Goal: Task Accomplishment & Management: Complete application form

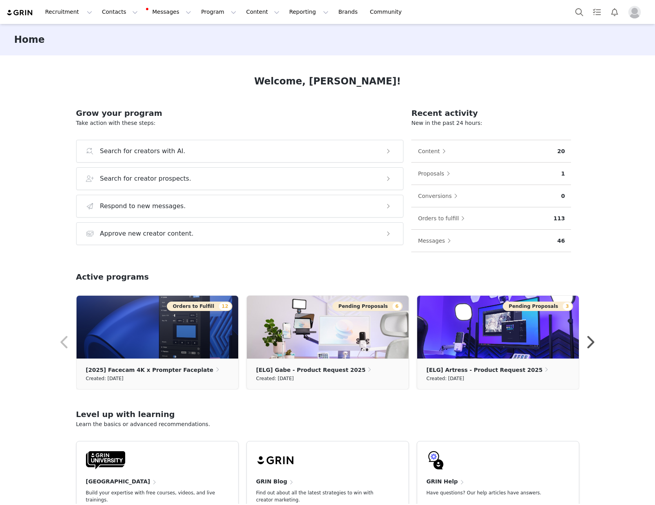
click at [97, 11] on button "Contacts Contacts" at bounding box center [119, 12] width 45 height 18
click at [113, 27] on link "Creators" at bounding box center [121, 34] width 62 height 15
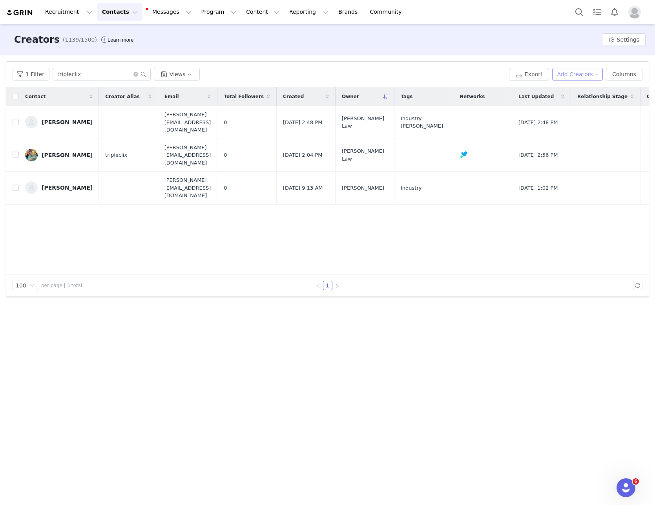
click at [568, 75] on button "Add Creators" at bounding box center [577, 74] width 51 height 13
click at [565, 89] on span "Add a Creator" at bounding box center [582, 90] width 38 height 9
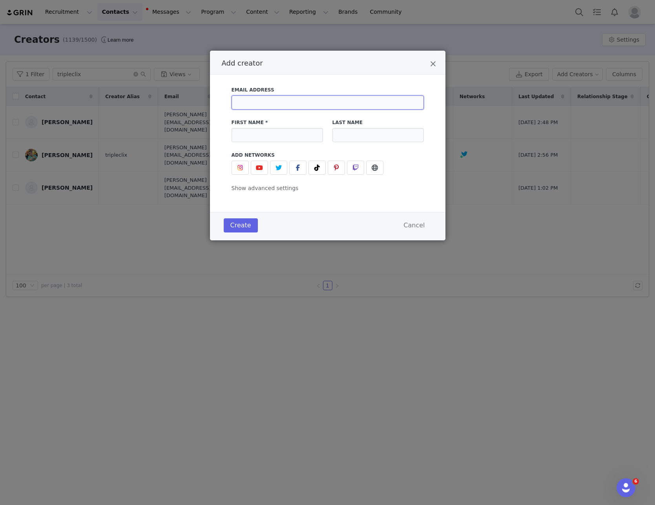
click at [257, 101] on input "Add creator" at bounding box center [328, 102] width 192 height 14
type input "[PERSON_NAME][EMAIL_ADDRESS][PERSON_NAME][DOMAIN_NAME]"
type input "[PERSON_NAME]"
click at [246, 190] on span "Show advanced settings" at bounding box center [265, 188] width 67 height 6
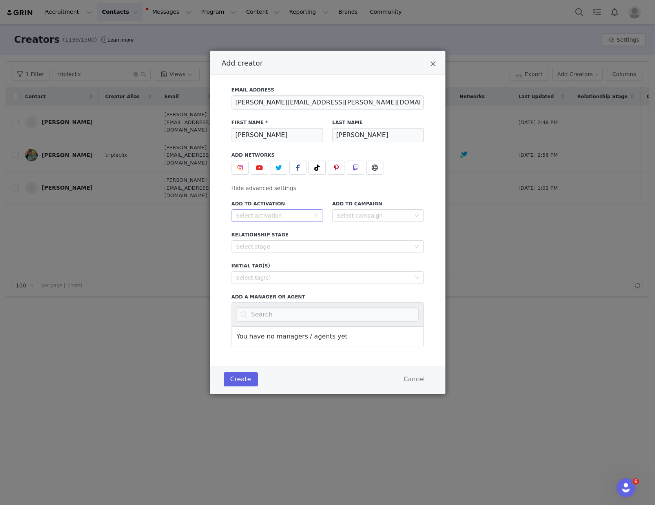
click at [269, 221] on div "Select activation" at bounding box center [274, 216] width 77 height 12
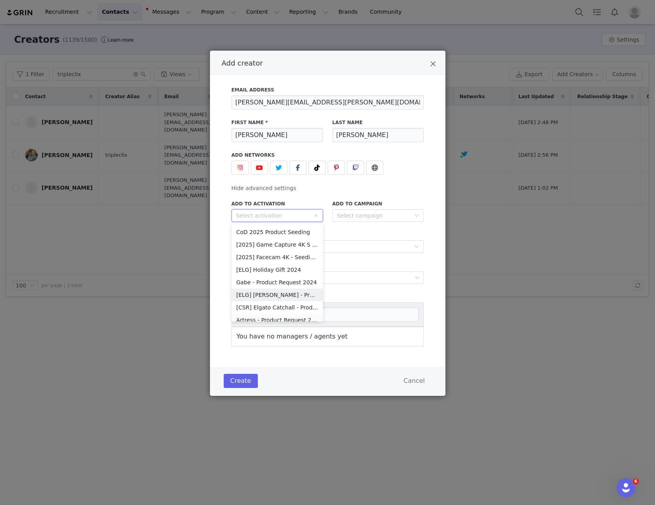
scroll to position [119, 0]
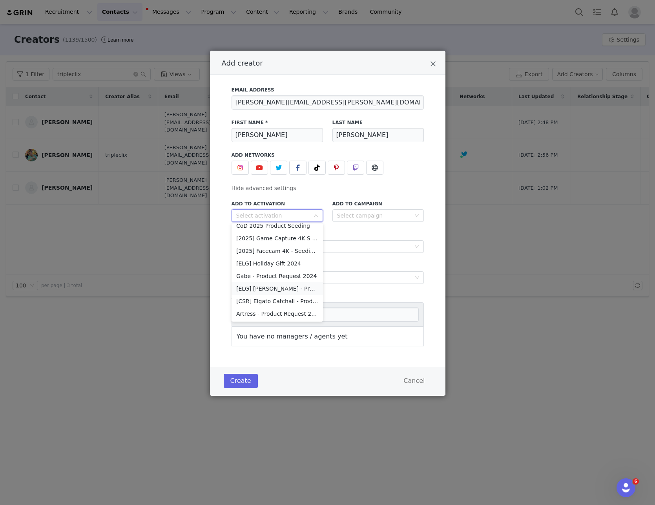
click at [272, 287] on li "[ELG] [PERSON_NAME] - Product Request 2025" at bounding box center [277, 288] width 91 height 13
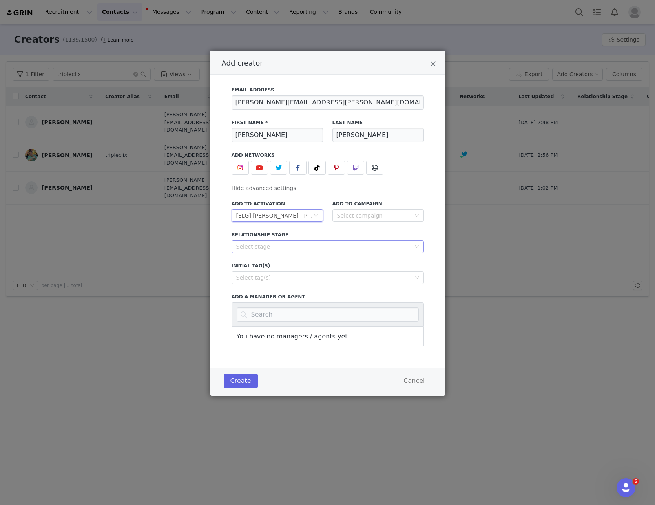
click at [278, 244] on div "Select stage" at bounding box center [323, 247] width 174 height 8
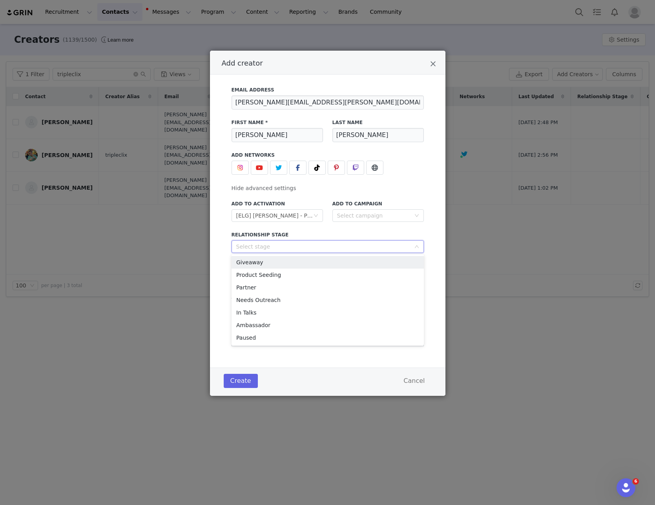
click at [226, 246] on div "Email Address [PERSON_NAME][EMAIL_ADDRESS][PERSON_NAME][DOMAIN_NAME] First Name…" at bounding box center [328, 214] width 212 height 265
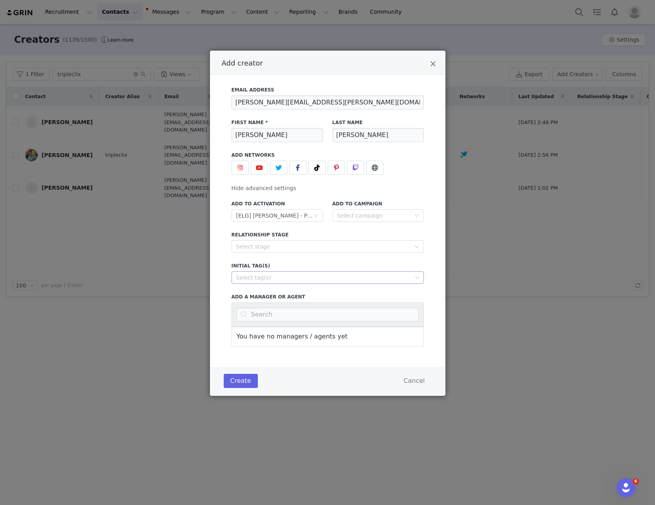
click at [274, 279] on div "Select tag(s)" at bounding box center [324, 278] width 176 height 8
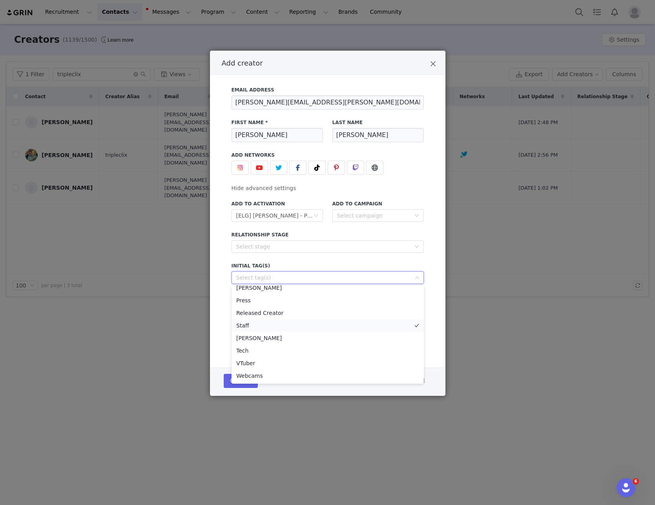
click at [259, 326] on li "Staff" at bounding box center [328, 325] width 192 height 13
click at [224, 266] on div "Email Address [PERSON_NAME][EMAIL_ADDRESS][PERSON_NAME][DOMAIN_NAME] First Name…" at bounding box center [328, 214] width 212 height 265
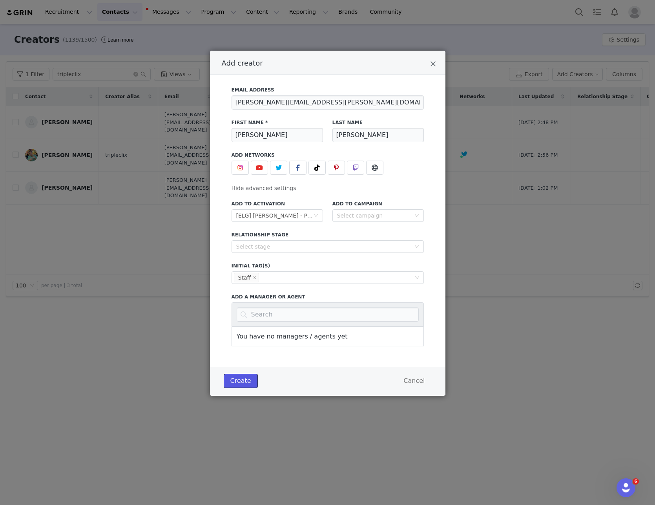
click at [242, 378] on button "Create" at bounding box center [241, 381] width 34 height 14
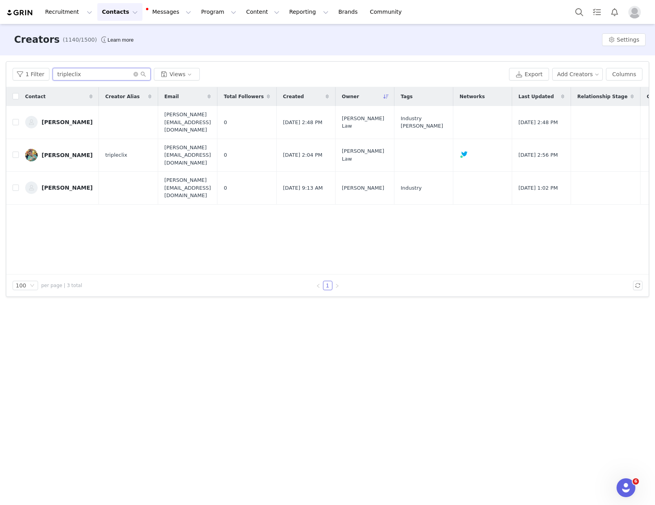
click at [92, 79] on input "tripleclix" at bounding box center [102, 74] width 98 height 13
drag, startPoint x: 71, startPoint y: 72, endPoint x: 36, endPoint y: 66, distance: 35.0
click at [53, 69] on input "tripleclix" at bounding box center [102, 74] width 98 height 13
type input "[PERSON_NAME]"
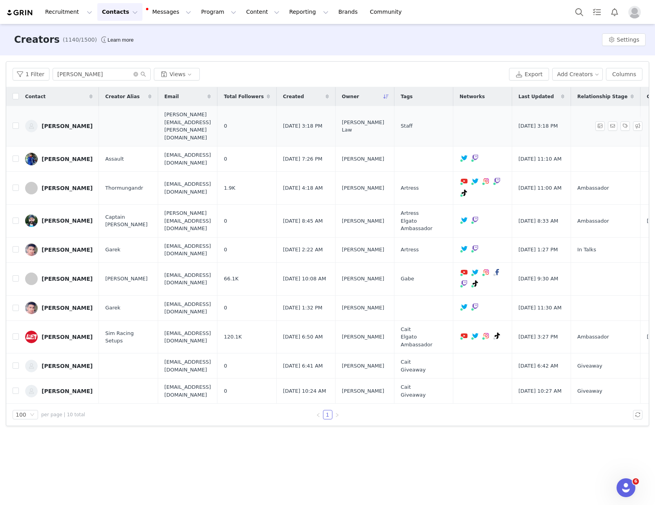
click at [71, 123] on div "[PERSON_NAME]" at bounding box center [67, 126] width 51 height 6
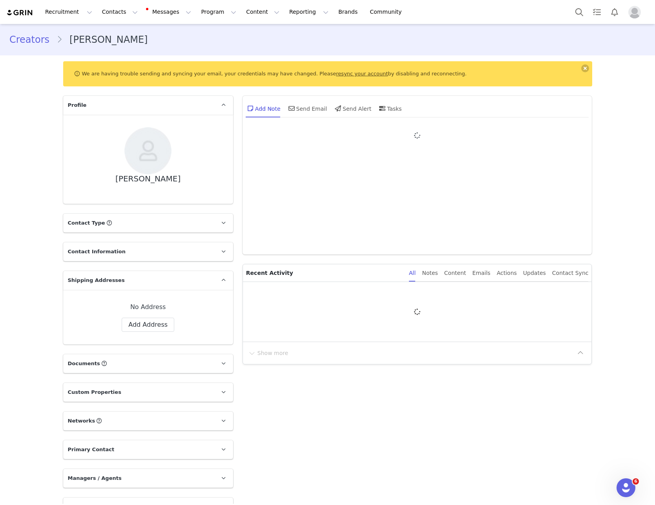
type input "[PERSON_NAME]"
type input "[PERSON_NAME][EMAIL_ADDRESS][PERSON_NAME][DOMAIN_NAME]"
type input "US"
select select
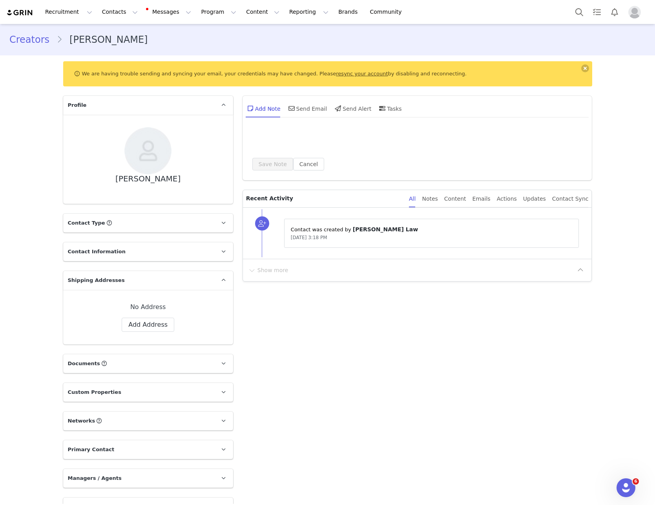
type input "+1 ([GEOGRAPHIC_DATA])"
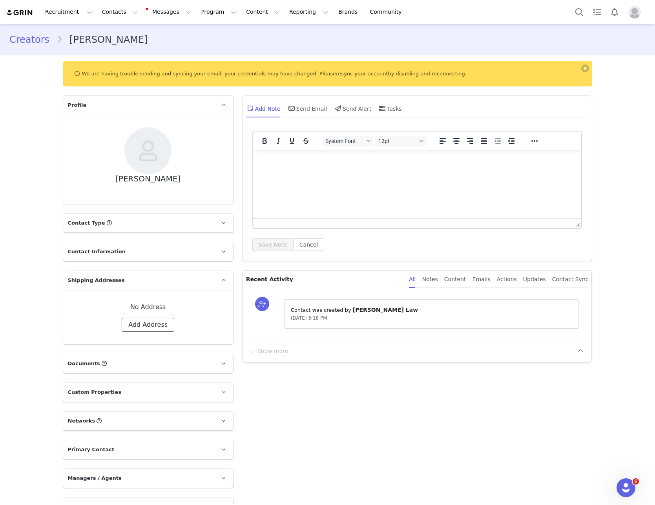
click at [144, 318] on button "Add Address" at bounding box center [148, 325] width 53 height 14
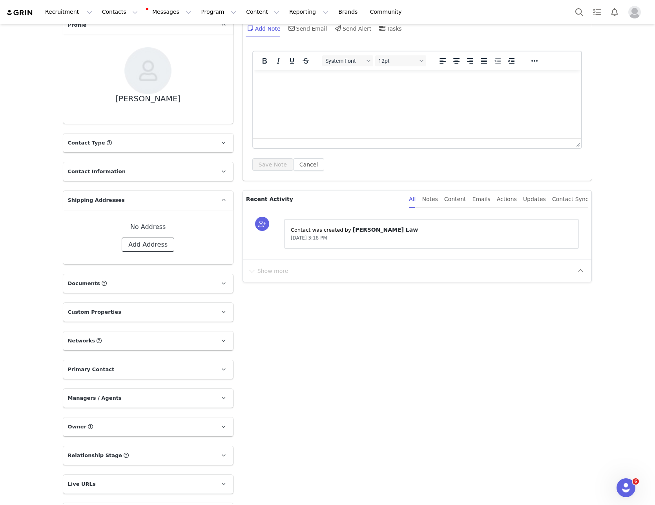
select select
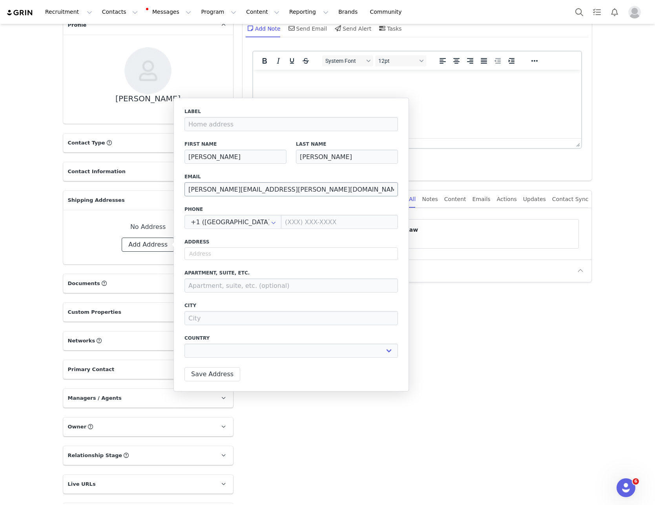
scroll to position [0, 0]
click at [304, 220] on input at bounding box center [339, 222] width 117 height 14
type input "1"
select select
type input "1"
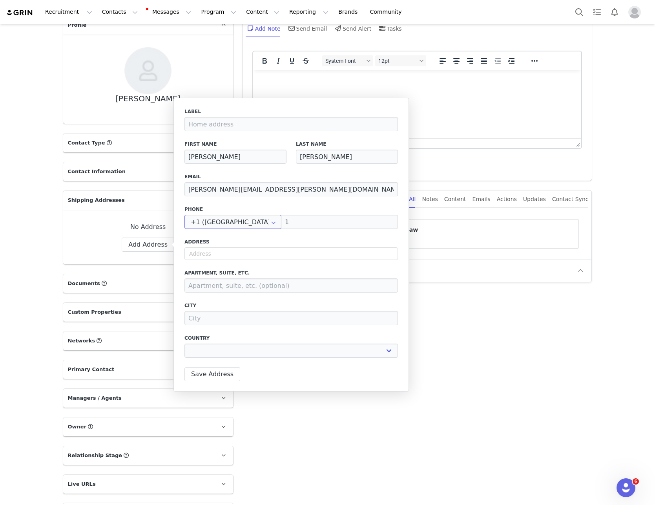
click at [239, 223] on input "+1 ([GEOGRAPHIC_DATA])" at bounding box center [232, 222] width 97 height 14
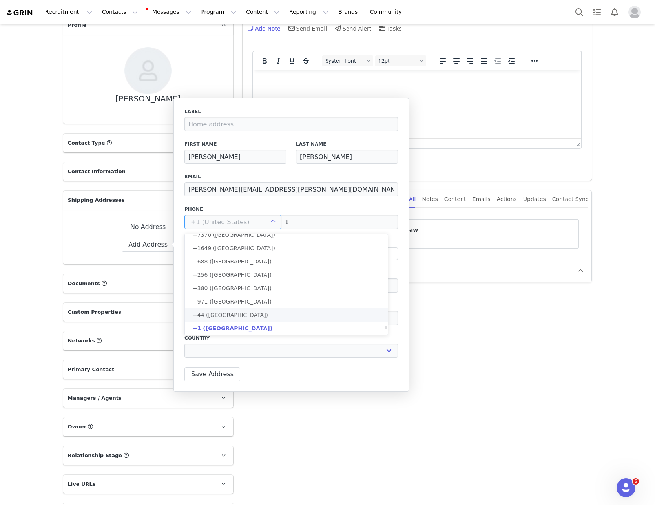
click at [235, 317] on span "+44 ([GEOGRAPHIC_DATA])" at bounding box center [230, 315] width 75 height 6
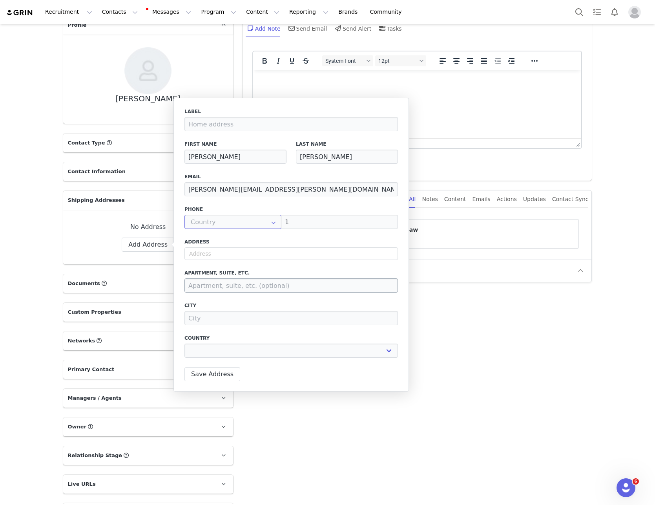
type input "+44 ([GEOGRAPHIC_DATA])"
select select
click at [302, 220] on input "1" at bounding box center [339, 222] width 117 height 14
drag, startPoint x: 302, startPoint y: 220, endPoint x: 217, endPoint y: 217, distance: 85.2
click at [281, 217] on input "1" at bounding box center [339, 222] width 117 height 14
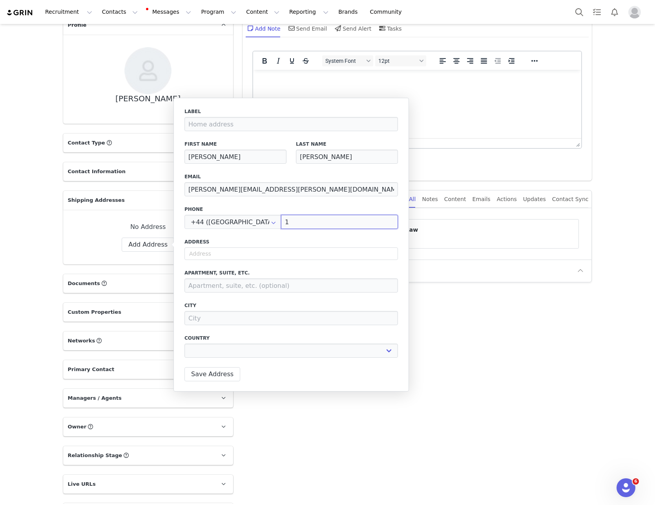
paste input "447752 374608"
type input "44 7752374608"
select select
drag, startPoint x: 289, startPoint y: 224, endPoint x: 239, endPoint y: 222, distance: 49.5
click at [281, 222] on input "44 7752374608" at bounding box center [339, 222] width 117 height 14
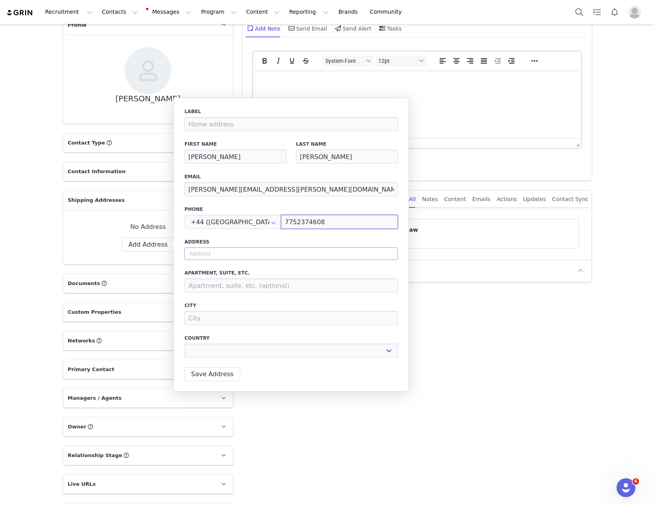
type input "7752374608"
click at [249, 256] on input "text" at bounding box center [291, 253] width 214 height 13
select select
click at [225, 254] on input "text" at bounding box center [291, 253] width 214 height 13
paste input "[STREET_ADDRESS]"
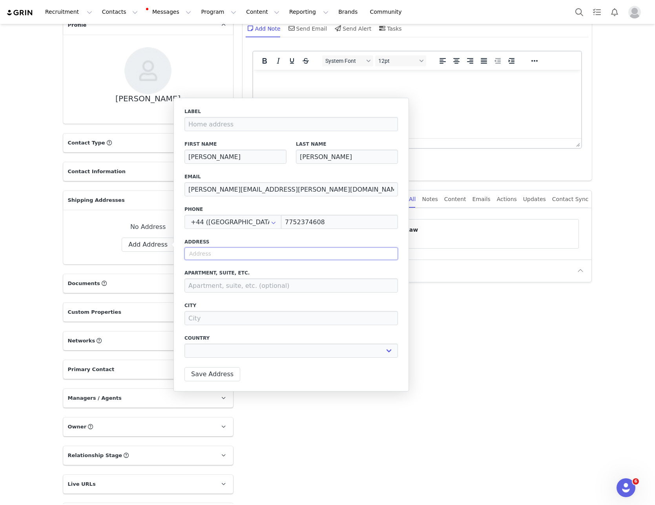
type input "[STREET_ADDRESS]"
select select
type input "[STREET_ADDRESS]"
type input "Long [GEOGRAPHIC_DATA]"
select select "[object Object]"
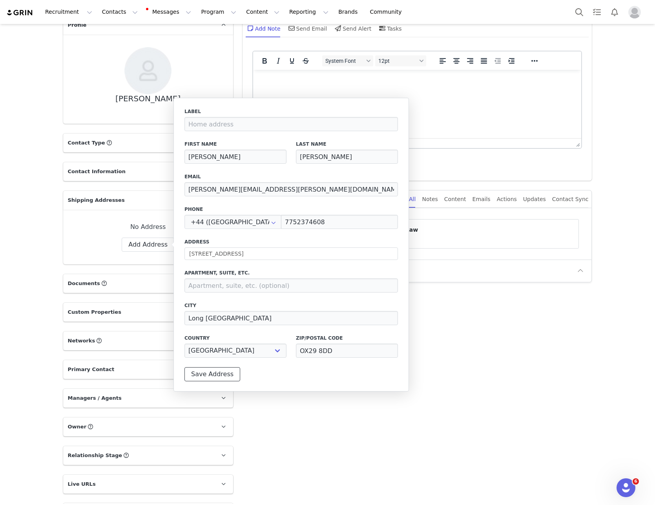
click at [212, 374] on button "Save Address" at bounding box center [212, 374] width 56 height 14
click at [212, 374] on div "Save Address" at bounding box center [213, 374] width 58 height 14
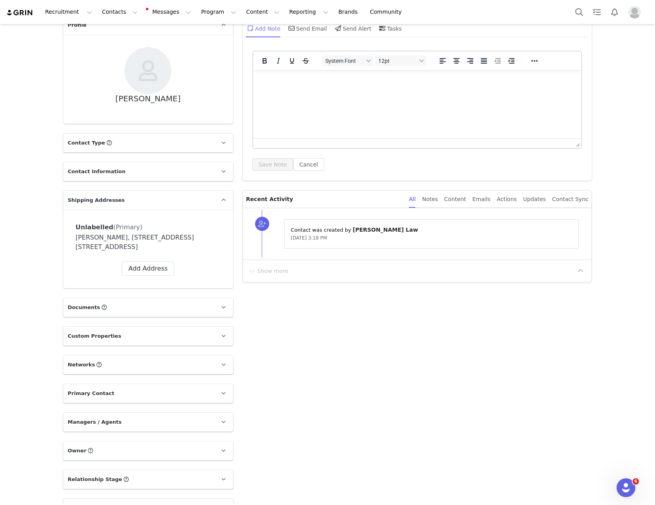
scroll to position [0, 0]
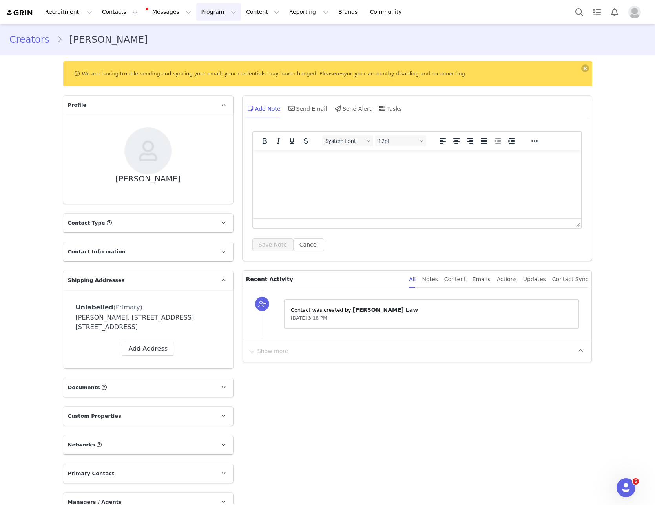
click at [201, 11] on button "Program Program" at bounding box center [218, 12] width 45 height 18
click at [203, 32] on p "Activations" at bounding box center [198, 35] width 30 height 8
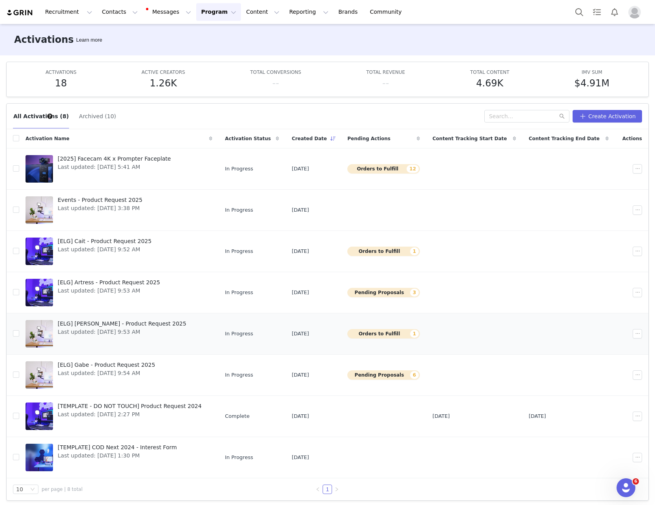
click at [101, 323] on span "[ELG] [PERSON_NAME] - Product Request 2025" at bounding box center [122, 324] width 129 height 8
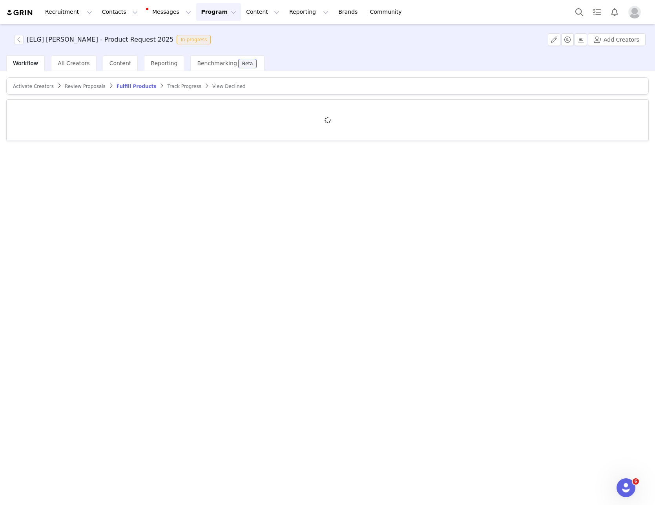
click at [27, 84] on span "Activate Creators" at bounding box center [33, 86] width 41 height 5
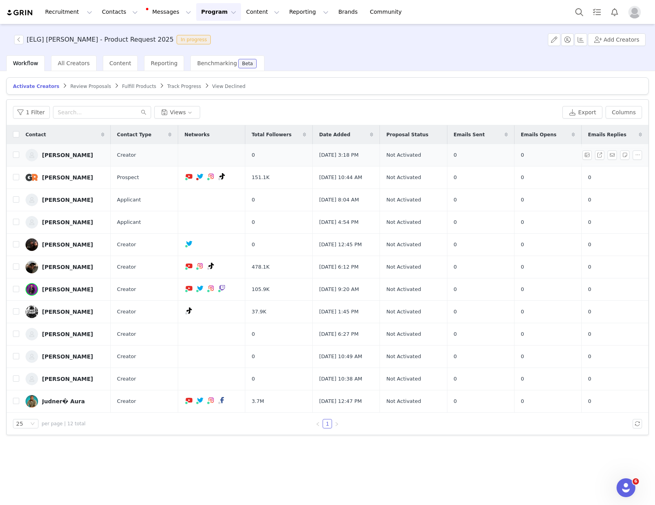
click at [69, 154] on div "[PERSON_NAME]" at bounding box center [67, 155] width 51 height 6
